Goal: Task Accomplishment & Management: Manage account settings

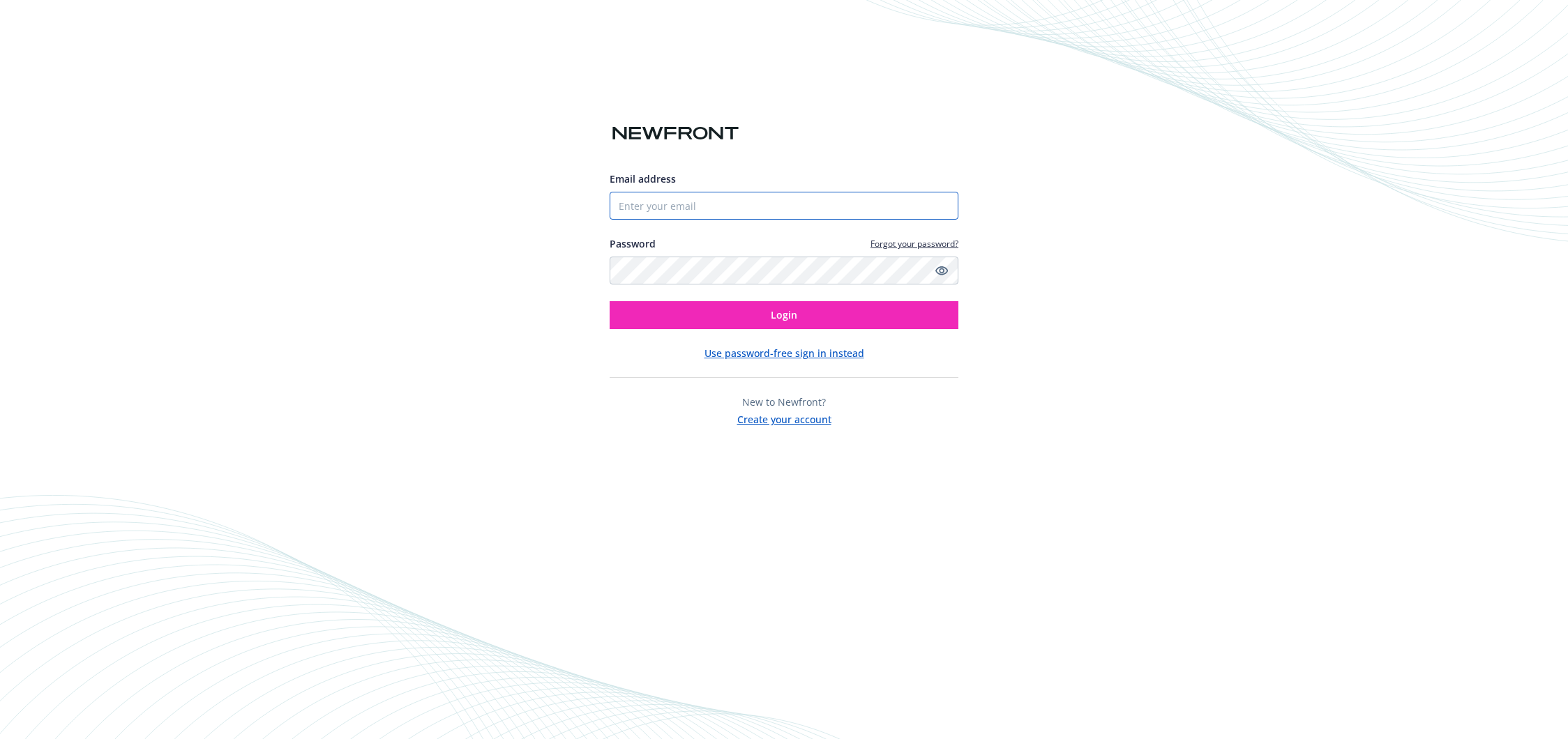
click at [782, 204] on input "Email address" at bounding box center [784, 205] width 349 height 28
type input "[PERSON_NAME][EMAIL_ADDRESS][DOMAIN_NAME]"
